Goal: Navigation & Orientation: Find specific page/section

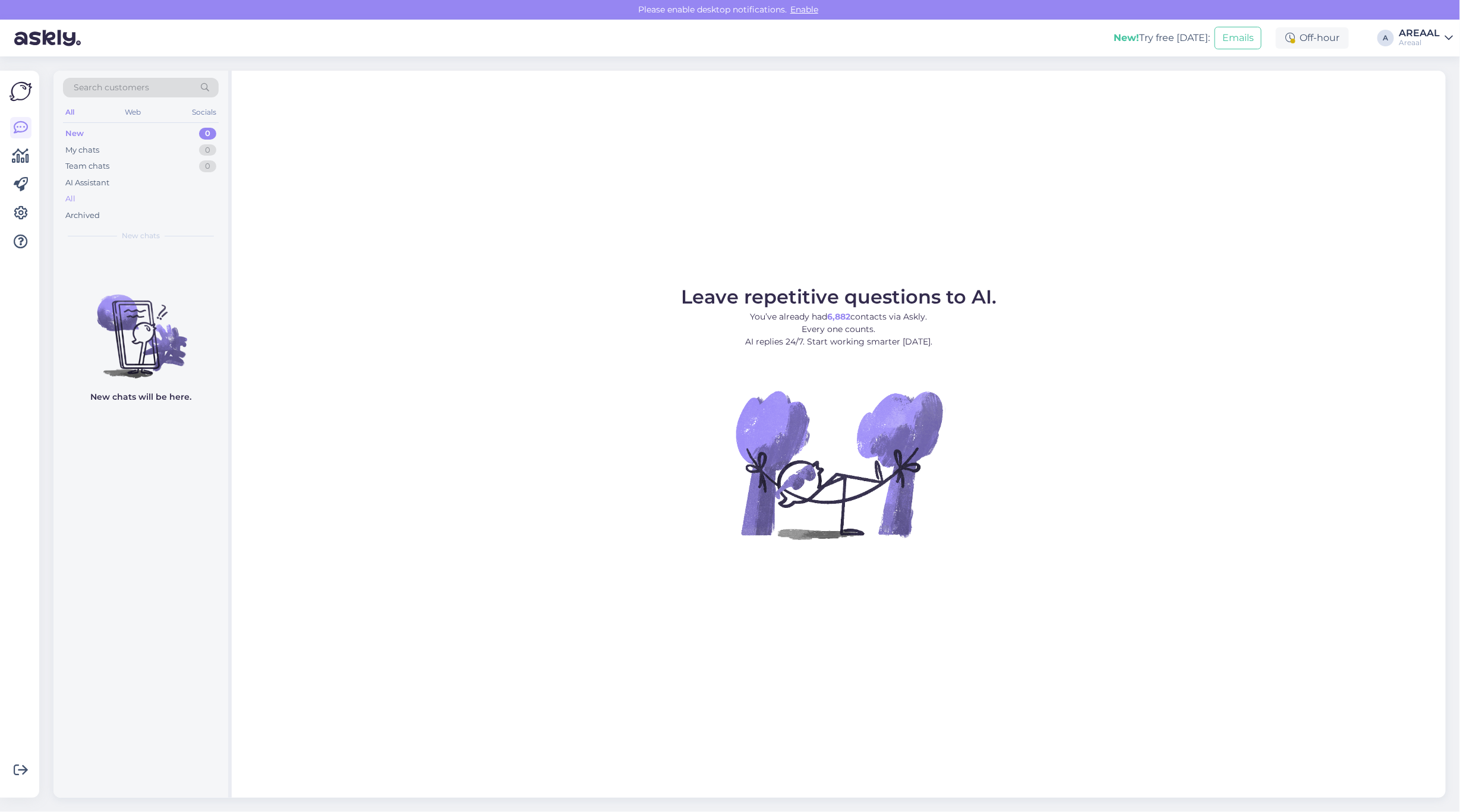
click at [139, 193] on div "All" at bounding box center [140, 199] width 156 height 16
click at [198, 200] on div "All" at bounding box center [140, 199] width 156 height 16
click at [163, 208] on div "Archived" at bounding box center [140, 215] width 156 height 16
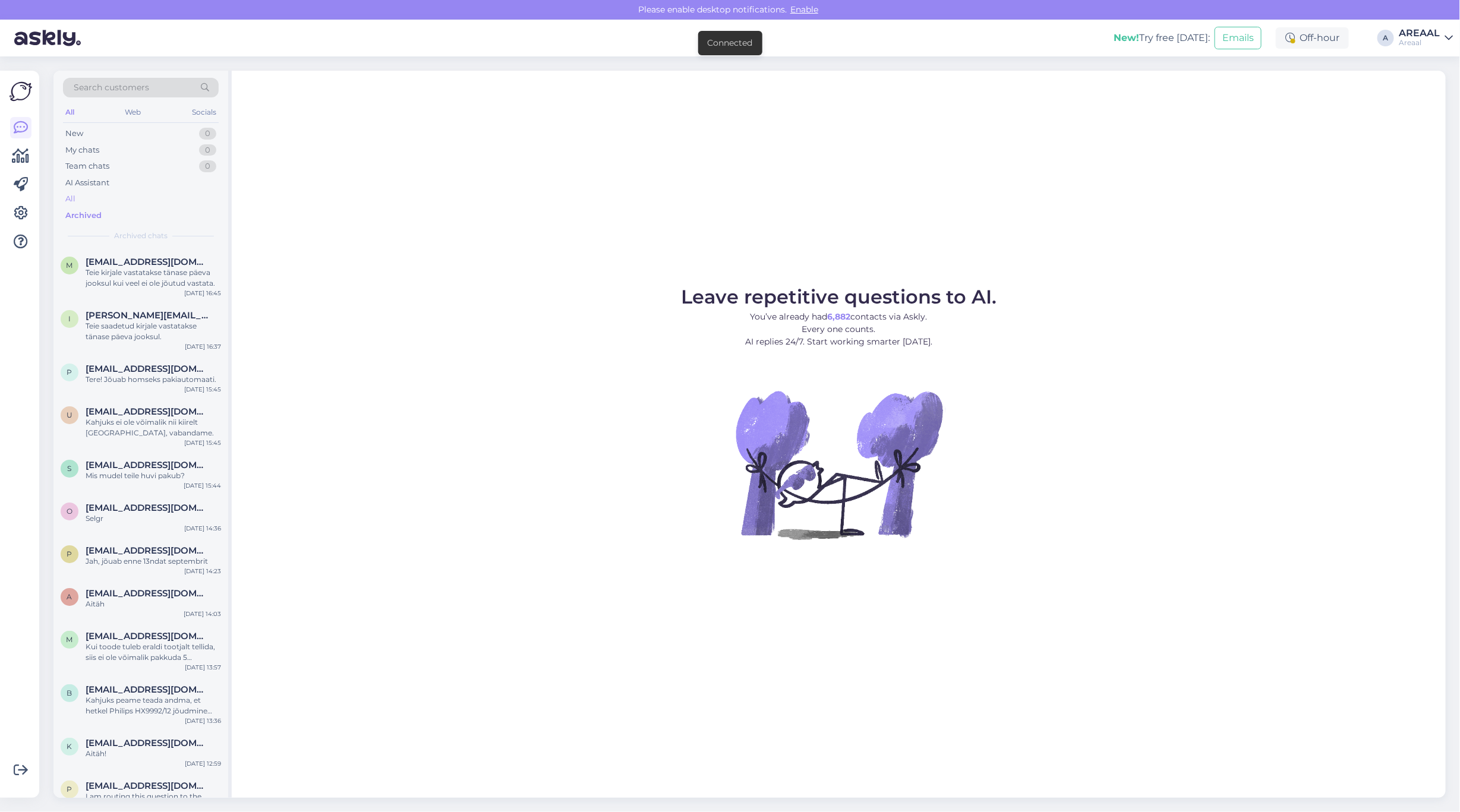
click at [161, 199] on div "All" at bounding box center [140, 199] width 156 height 16
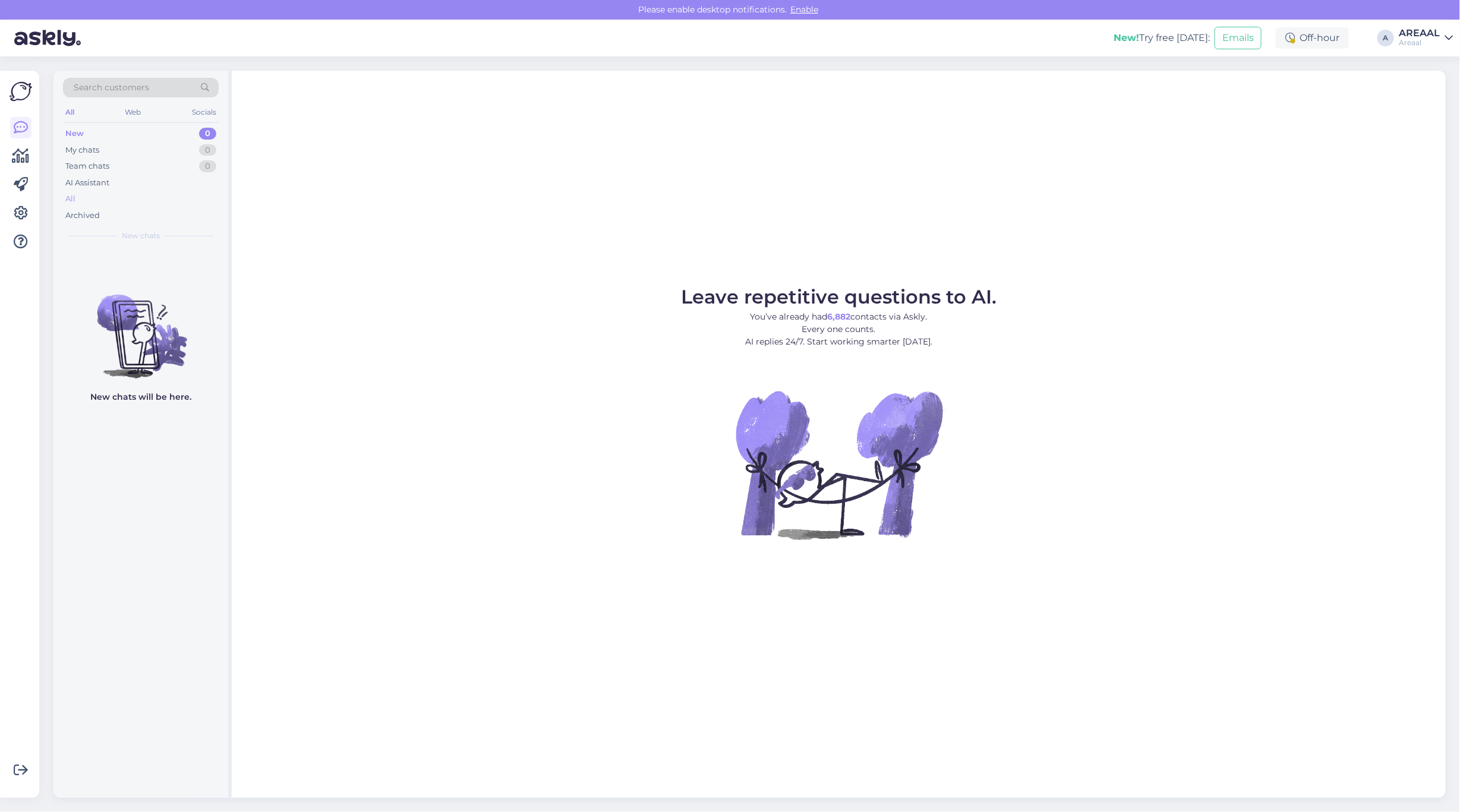
click at [141, 200] on div "All" at bounding box center [140, 199] width 156 height 16
click at [125, 200] on div "All" at bounding box center [140, 199] width 156 height 16
click at [137, 200] on div "All" at bounding box center [140, 199] width 156 height 16
click at [128, 195] on div "All" at bounding box center [140, 199] width 156 height 16
click at [146, 191] on div "All" at bounding box center [140, 199] width 156 height 16
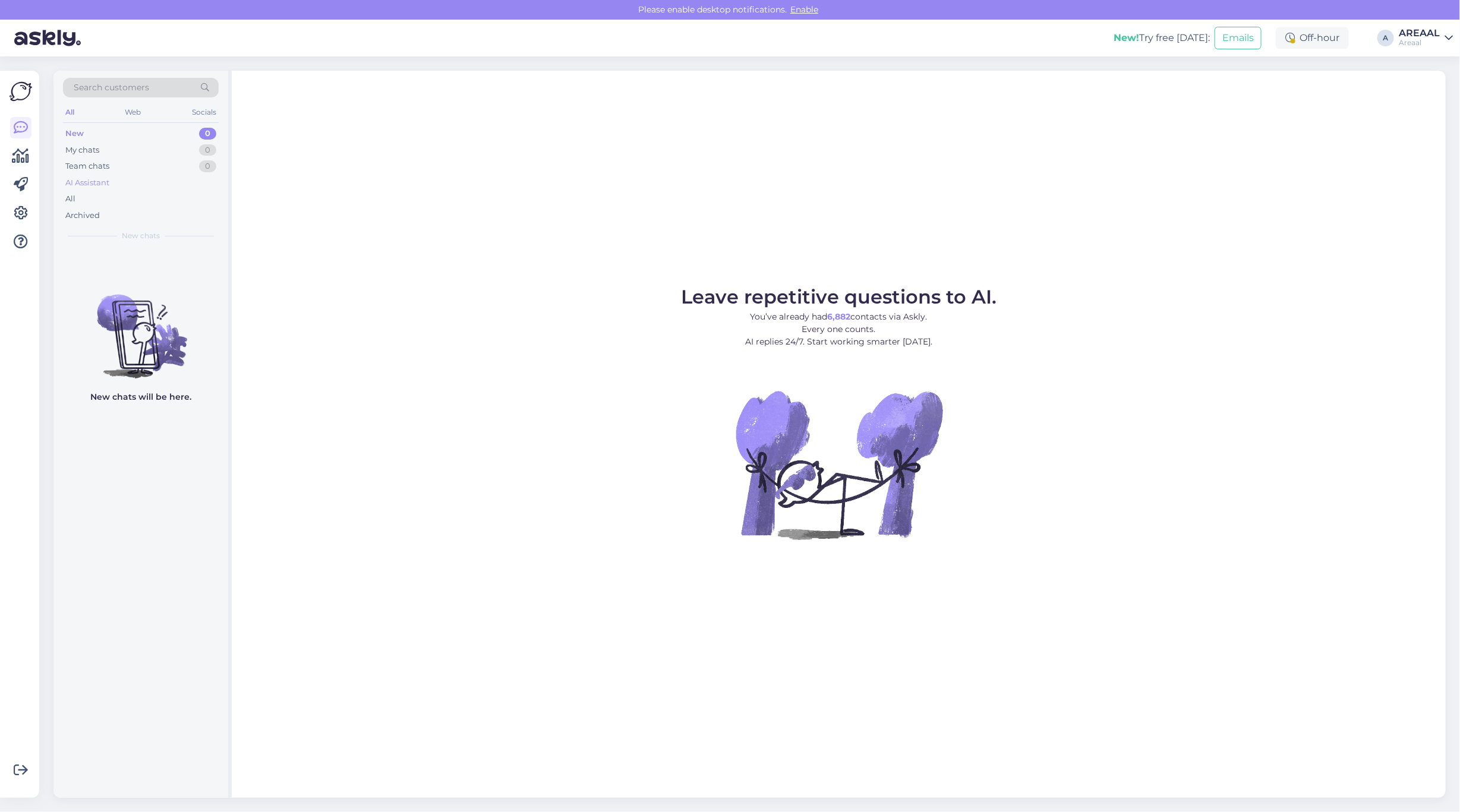
click at [206, 188] on div "AI Assistant" at bounding box center [140, 183] width 156 height 16
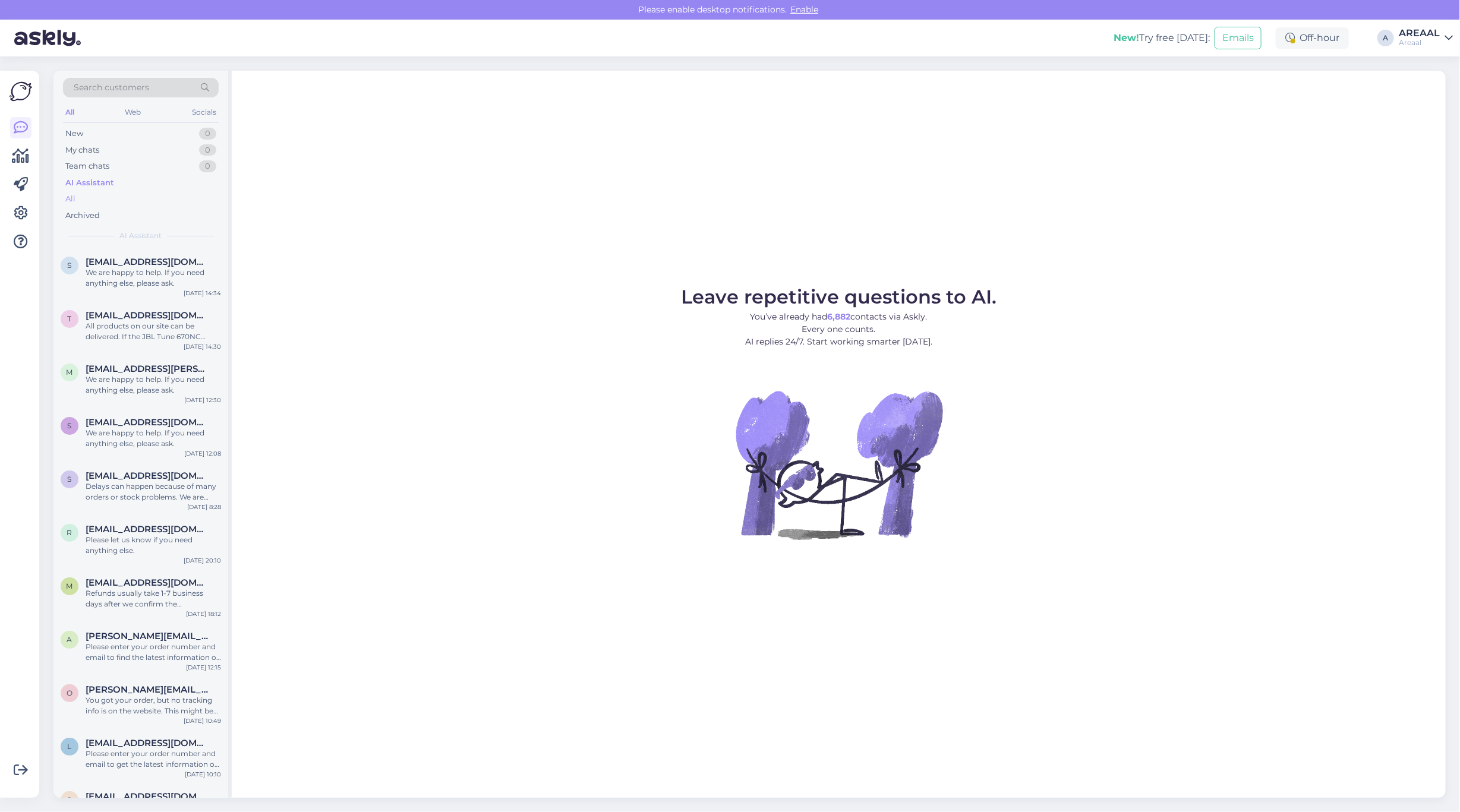
click at [197, 199] on div "All" at bounding box center [140, 199] width 156 height 16
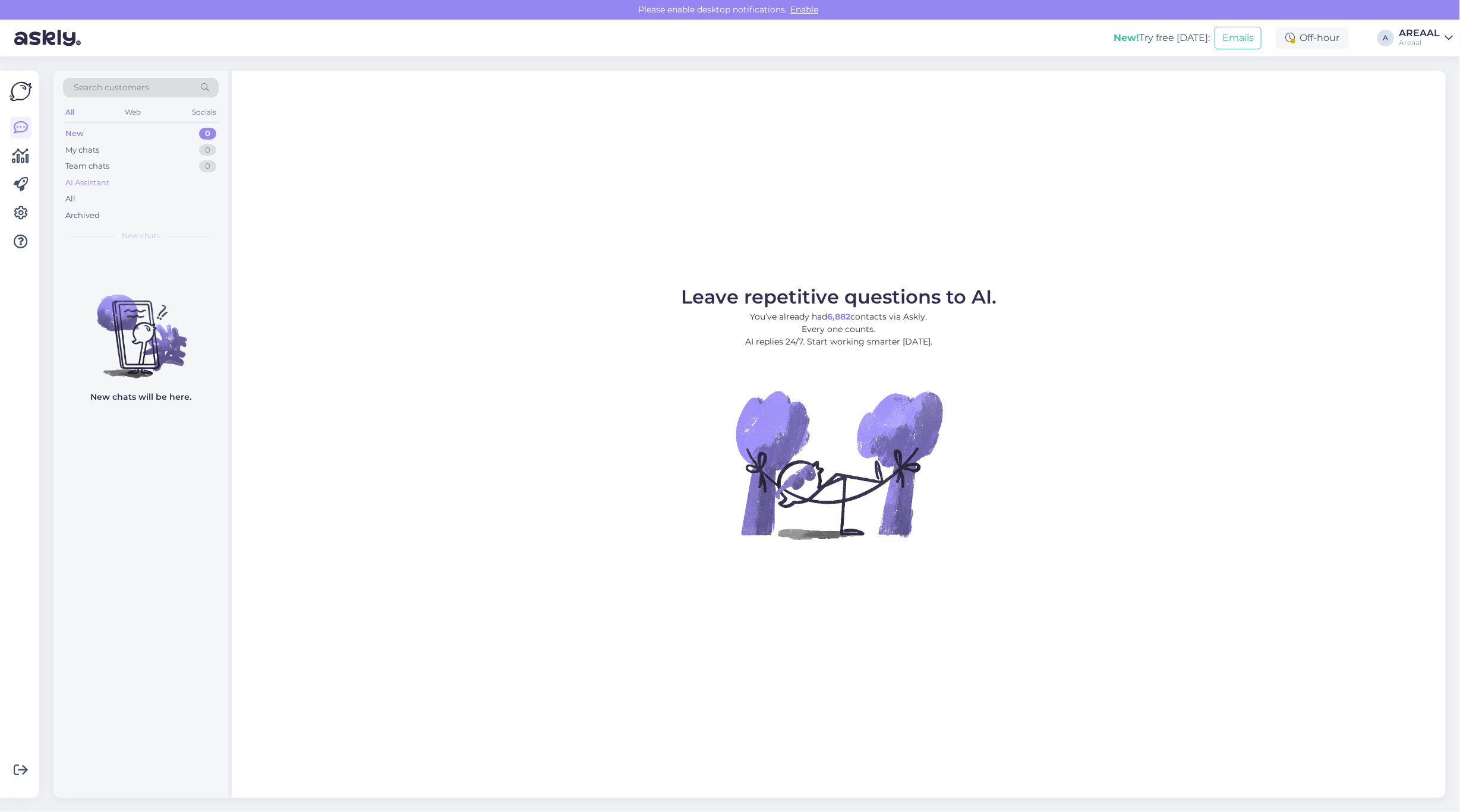
click at [165, 186] on div "AI Assistant" at bounding box center [140, 183] width 156 height 16
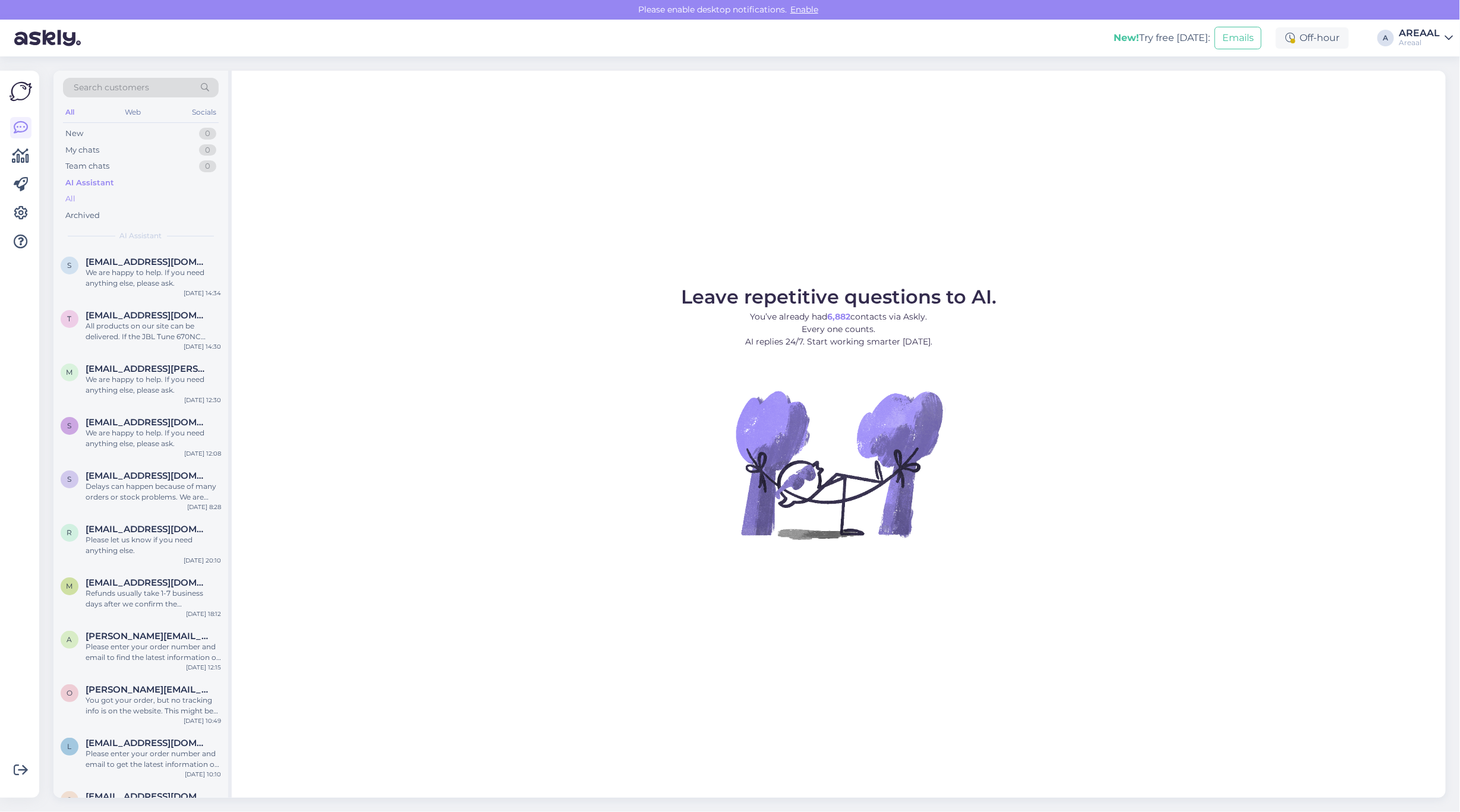
click at [163, 198] on div "All" at bounding box center [140, 199] width 156 height 16
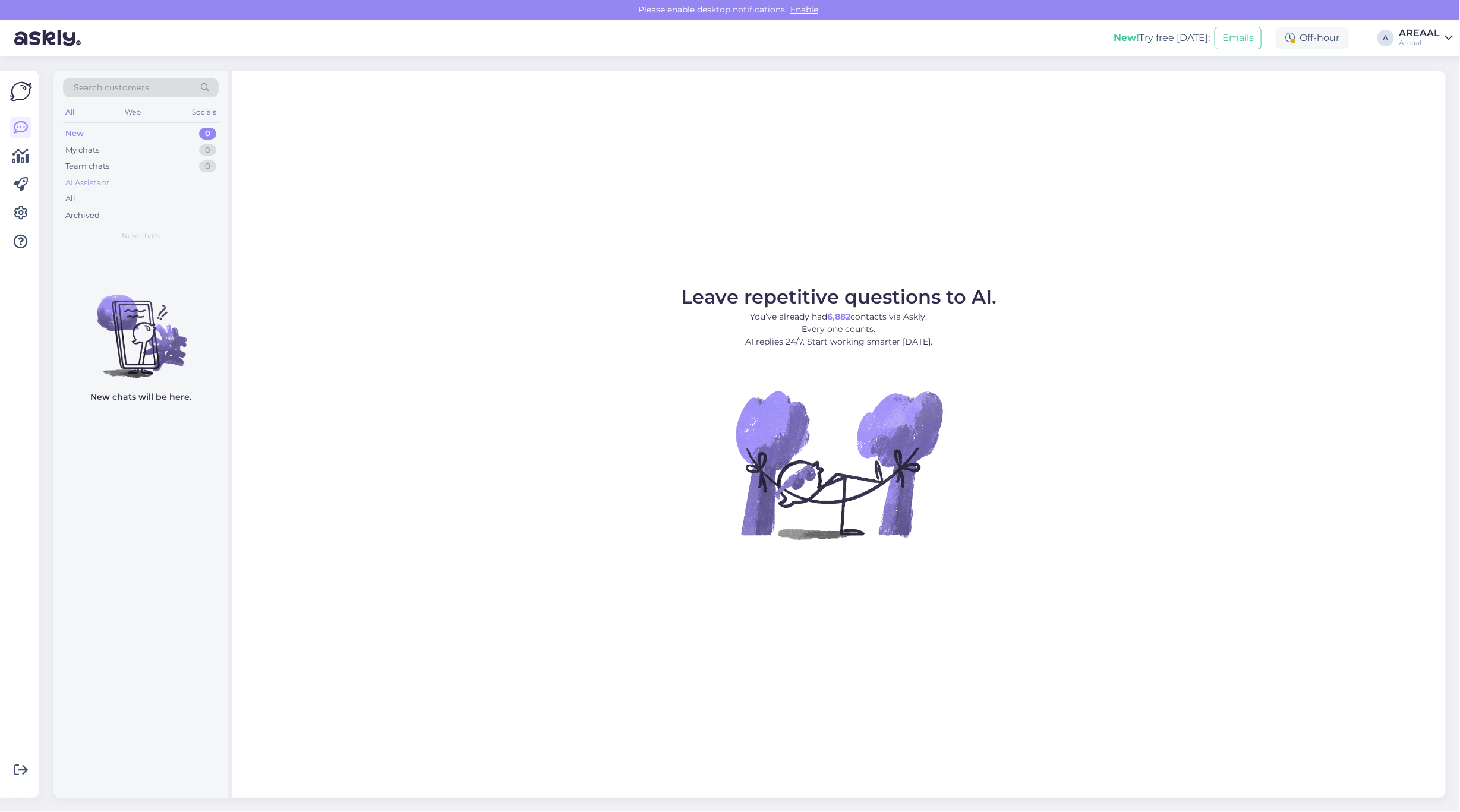
click at [140, 188] on div "AI Assistant" at bounding box center [140, 183] width 156 height 16
click at [141, 195] on div "All" at bounding box center [140, 199] width 156 height 16
